Goal: Information Seeking & Learning: Learn about a topic

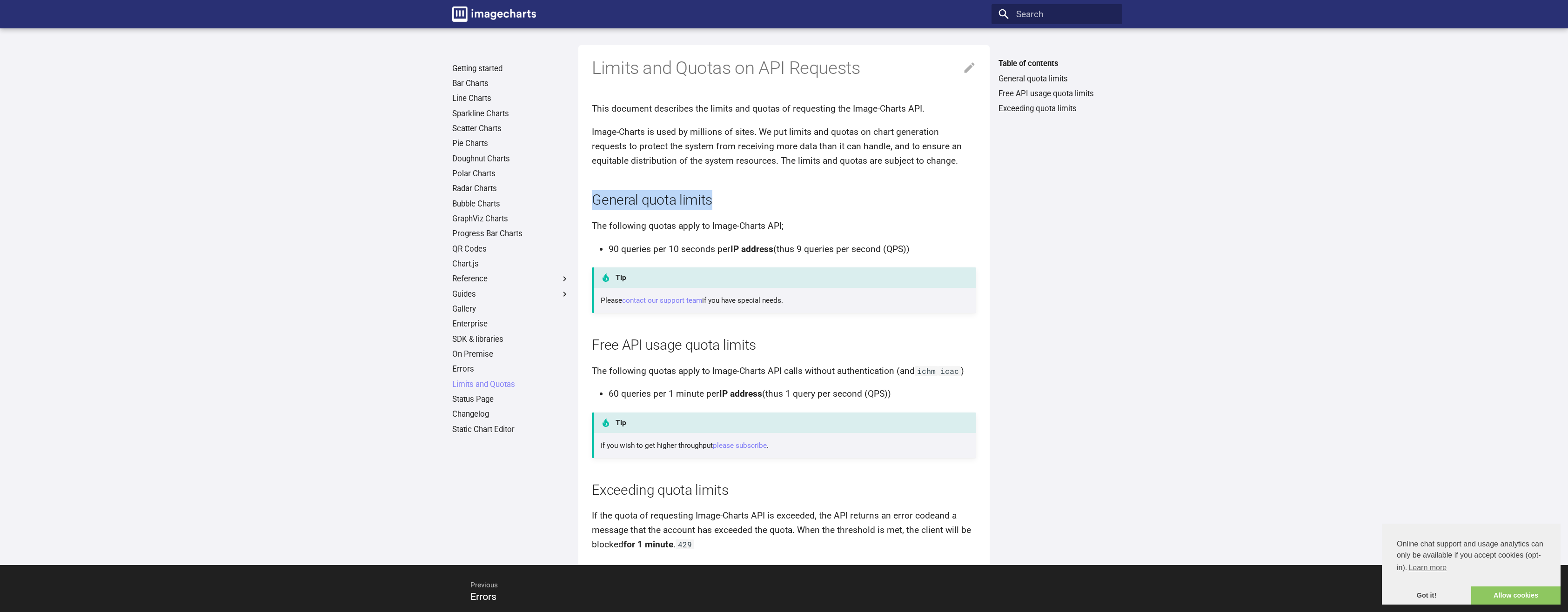
drag, startPoint x: 593, startPoint y: 198, endPoint x: 712, endPoint y: 208, distance: 119.4
click at [712, 208] on h2 "General quota limits" at bounding box center [784, 200] width 384 height 19
click at [969, 69] on icon at bounding box center [969, 68] width 10 height 10
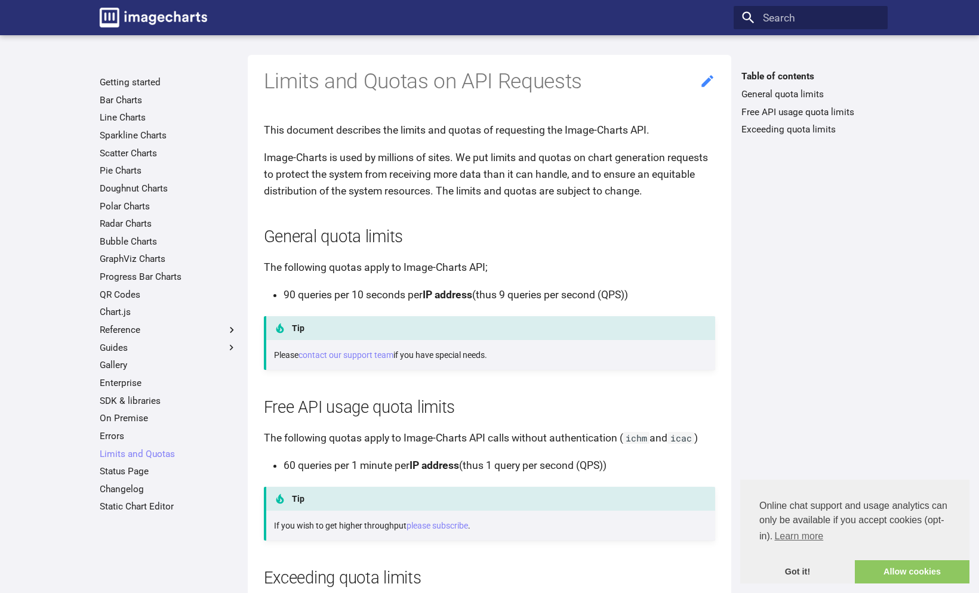
click at [706, 81] on icon at bounding box center [707, 81] width 12 height 12
